Goal: Task Accomplishment & Management: Complete application form

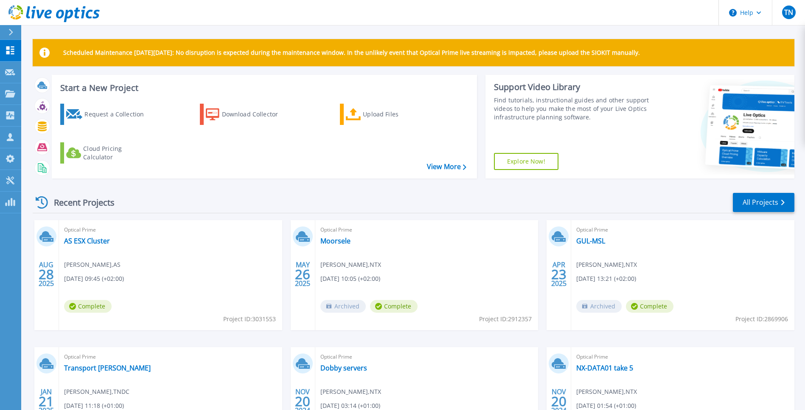
click at [222, 200] on div "Recent Projects All Projects" at bounding box center [414, 202] width 762 height 21
click at [126, 114] on div "Request a Collection" at bounding box center [118, 114] width 68 height 17
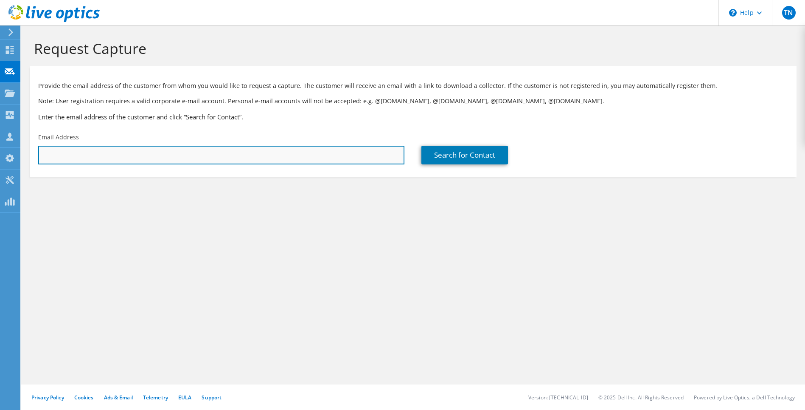
click at [129, 157] on input "text" at bounding box center [221, 155] width 366 height 19
type input "chris.verleye@salar.be"
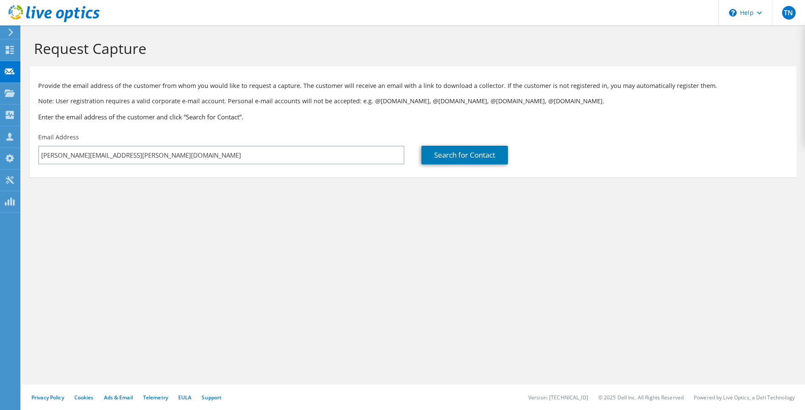
click at [448, 167] on div "Search for Contact" at bounding box center [604, 149] width 383 height 40
click at [453, 162] on link "Search for Contact" at bounding box center [464, 155] width 87 height 19
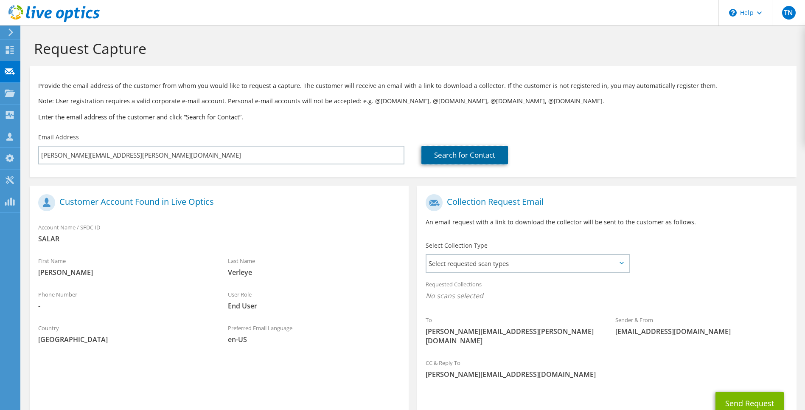
scroll to position [55, 0]
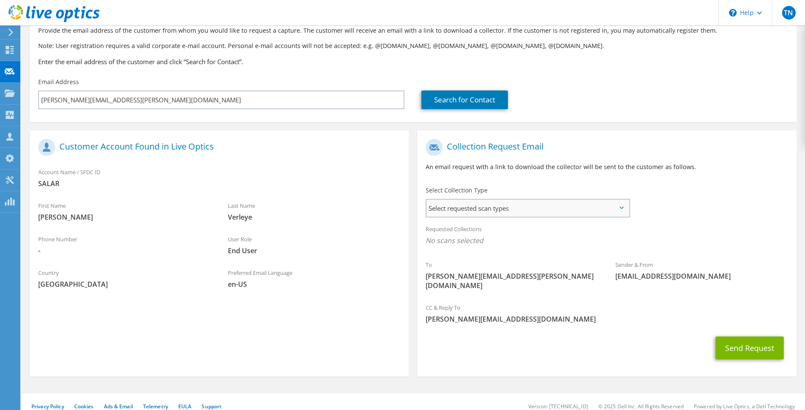
click at [543, 212] on span "Select requested scan types" at bounding box center [527, 207] width 202 height 17
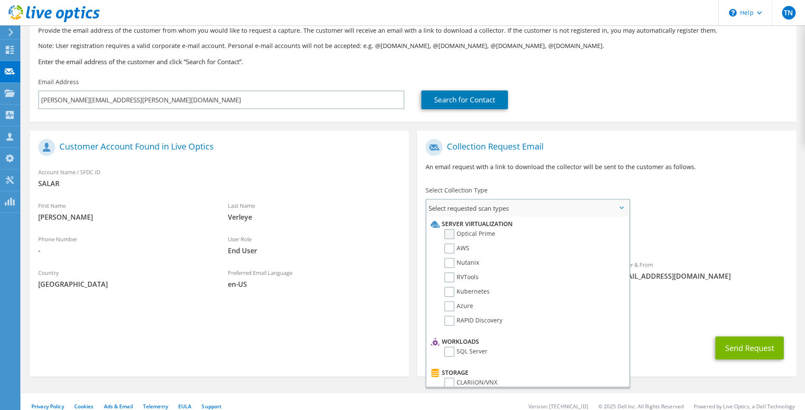
click at [451, 236] on label "Optical Prime" at bounding box center [469, 234] width 51 height 10
click at [0, 0] on input "Optical Prime" at bounding box center [0, 0] width 0 height 0
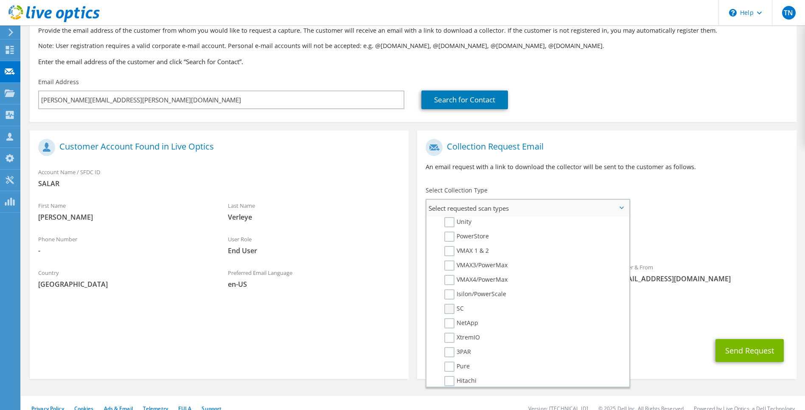
scroll to position [176, 0]
click at [456, 309] on label "SC" at bounding box center [454, 308] width 20 height 10
click at [0, 0] on input "SC" at bounding box center [0, 0] width 0 height 0
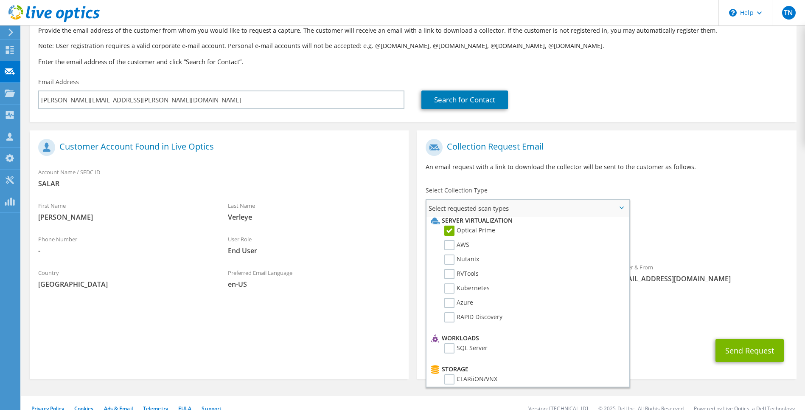
scroll to position [0, 0]
click at [451, 275] on label "RVTools" at bounding box center [461, 277] width 34 height 10
click at [0, 0] on input "RVTools" at bounding box center [0, 0] width 0 height 0
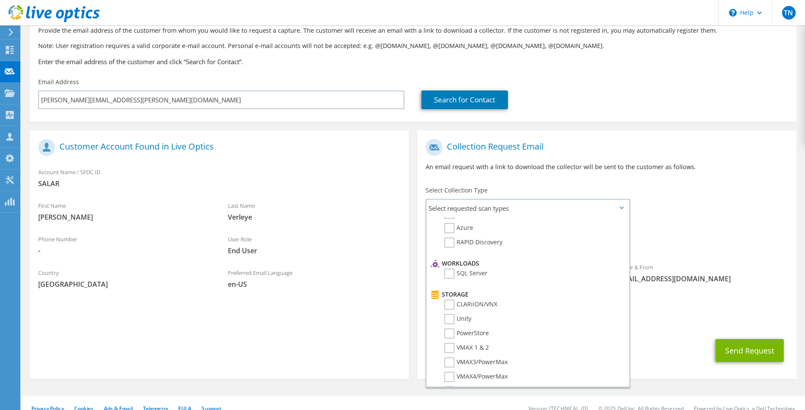
click at [716, 302] on div "CC & Reply To thomas.nuyts@ntx.be" at bounding box center [606, 315] width 379 height 29
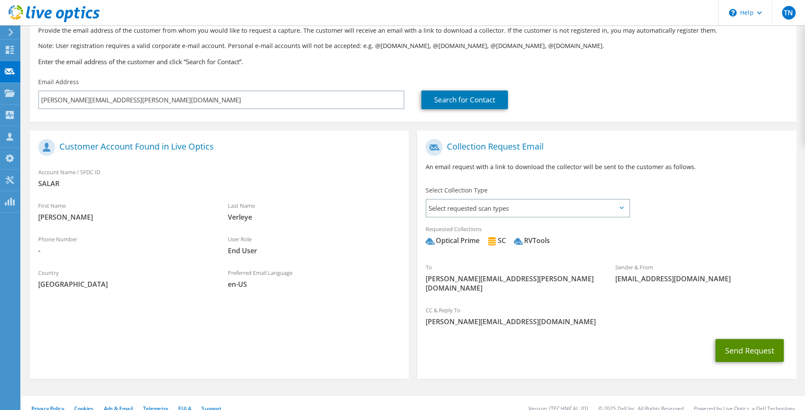
click at [746, 346] on button "Send Request" at bounding box center [749, 350] width 68 height 23
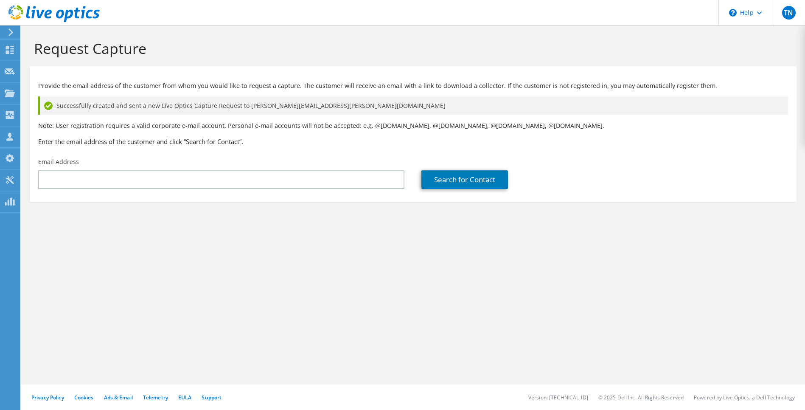
click at [363, 263] on div "Request Capture Provide the email address of the customer from whom you would l…" at bounding box center [413, 217] width 784 height 384
click at [419, 146] on h3 "Enter the email address of the customer and click “Search for Contact”." at bounding box center [413, 141] width 750 height 9
click at [6, 51] on use at bounding box center [10, 50] width 8 height 8
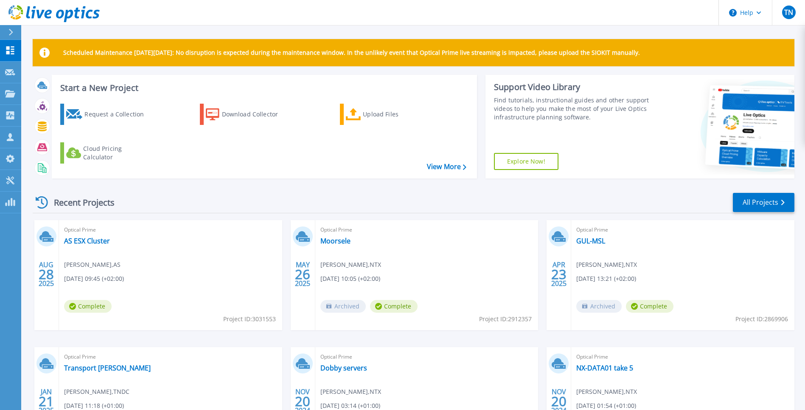
click at [207, 204] on div "Recent Projects All Projects" at bounding box center [414, 202] width 762 height 21
click at [205, 204] on div "Recent Projects All Projects" at bounding box center [414, 202] width 762 height 21
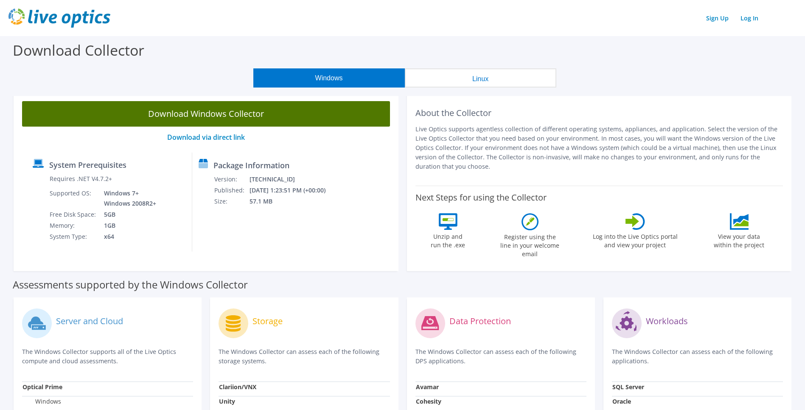
click at [221, 114] on link "Download Windows Collector" at bounding box center [206, 113] width 368 height 25
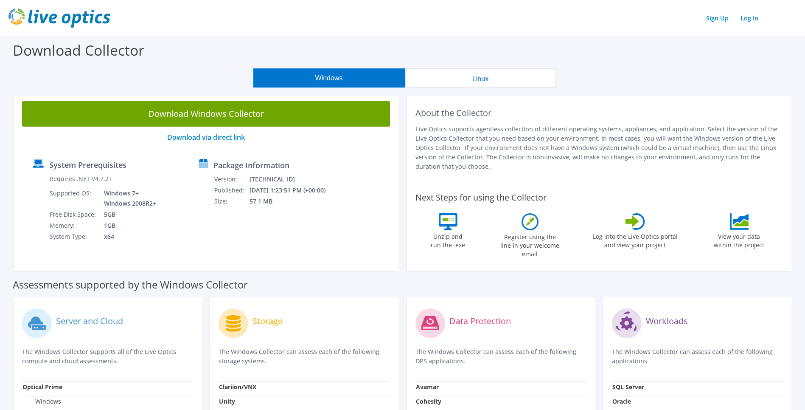
click at [641, 97] on div "About the Collector Live Optics supports agentless collection of different oper…" at bounding box center [599, 182] width 385 height 178
click at [520, 30] on header "Sign Up Log In" at bounding box center [402, 18] width 805 height 36
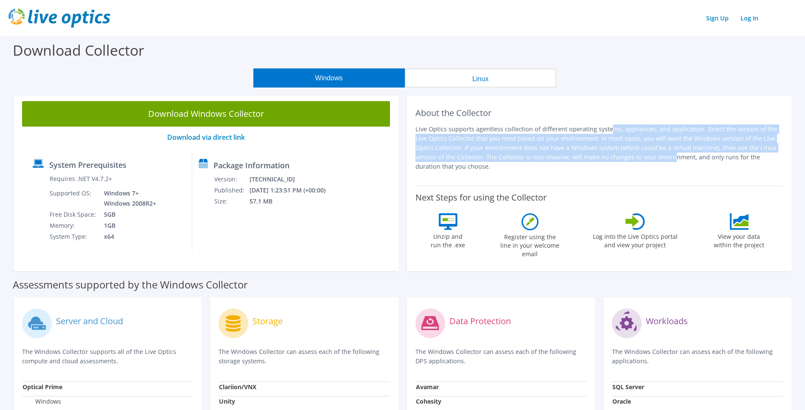
drag, startPoint x: 542, startPoint y: 131, endPoint x: 567, endPoint y: 153, distance: 33.4
click at [567, 153] on p "Live Optics supports agentless collection of different operating systems, appli…" at bounding box center [599, 147] width 368 height 47
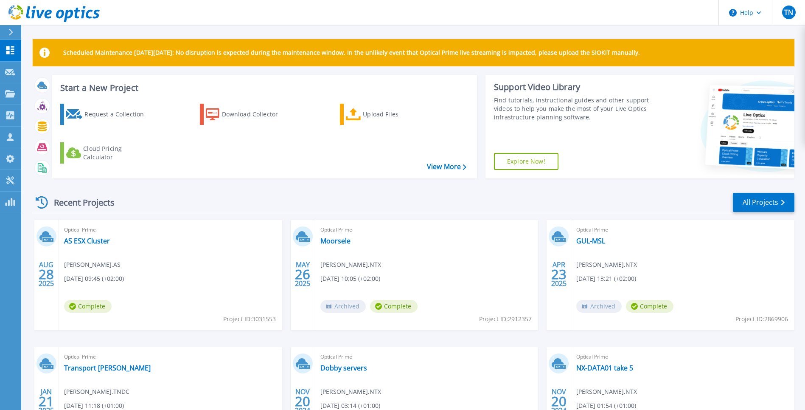
click at [254, 198] on div "Recent Projects All Projects" at bounding box center [414, 202] width 762 height 21
click at [253, 197] on div "Recent Projects All Projects" at bounding box center [414, 202] width 762 height 21
click at [193, 203] on div "Recent Projects All Projects" at bounding box center [414, 202] width 762 height 21
click at [278, 182] on div "Start a New Project Request a Collection Download Collector Upload Files Cloud …" at bounding box center [414, 130] width 762 height 110
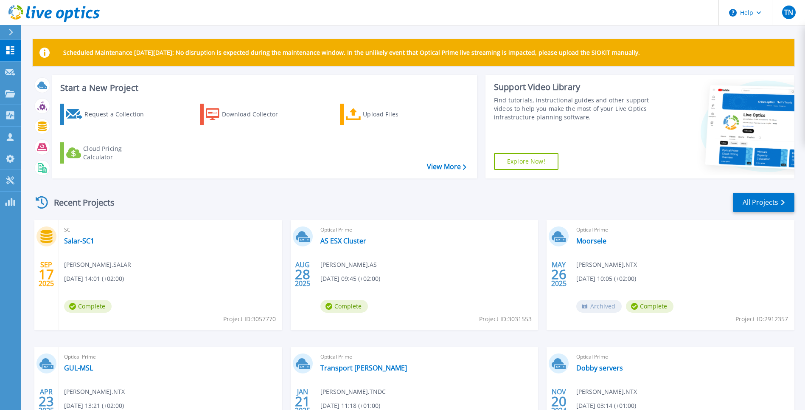
click at [164, 194] on div "Recent Projects All Projects" at bounding box center [414, 202] width 762 height 21
click at [90, 242] on link "Salar-SC1" at bounding box center [79, 240] width 30 height 8
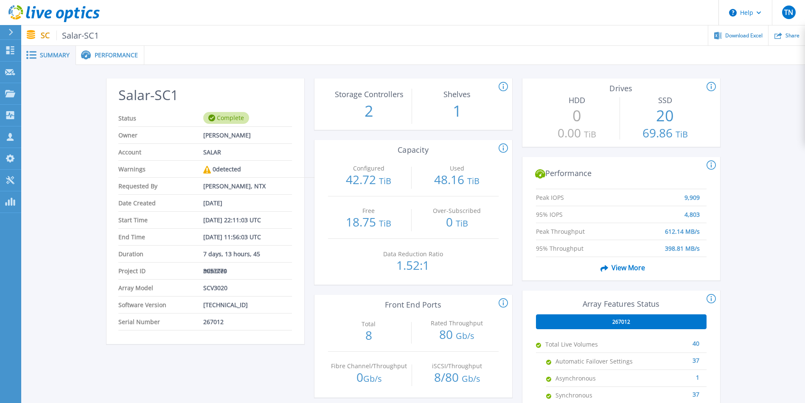
click at [80, 101] on div "Salar-SC1 Status Complete Owner Chris Verleye Account SALAR Warnings 0 detected…" at bounding box center [413, 317] width 784 height 505
drag, startPoint x: 100, startPoint y: 166, endPoint x: 104, endPoint y: 162, distance: 6.0
click at [103, 163] on div "Salar-SC1 Status Complete Owner Chris Verleye Account SALAR Warnings 0 detected…" at bounding box center [413, 317] width 784 height 505
click at [67, 99] on div "Salar-SC1 Status Complete Owner Chris Verleye Account SALAR Warnings 0 detected…" at bounding box center [413, 317] width 784 height 505
click at [13, 49] on icon at bounding box center [10, 50] width 8 height 8
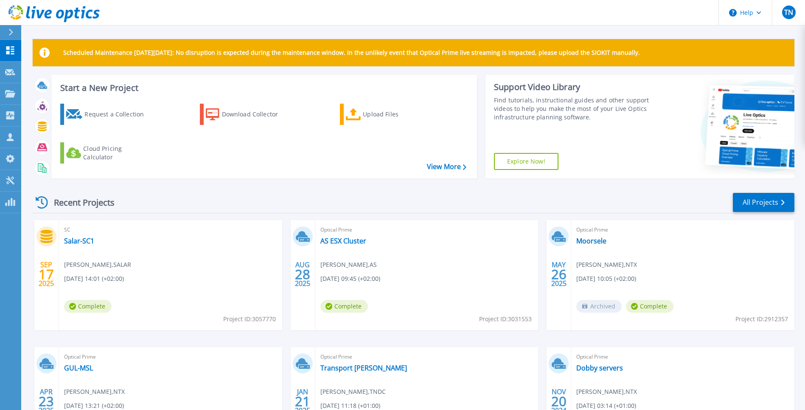
click at [286, 211] on div "Recent Projects All Projects" at bounding box center [414, 202] width 762 height 21
click at [280, 196] on div "Recent Projects All Projects" at bounding box center [414, 202] width 762 height 21
click at [498, 201] on div "Recent Projects All Projects" at bounding box center [414, 202] width 762 height 21
click at [377, 210] on div "Recent Projects All Projects" at bounding box center [414, 202] width 762 height 21
